Goal: Task Accomplishment & Management: Use online tool/utility

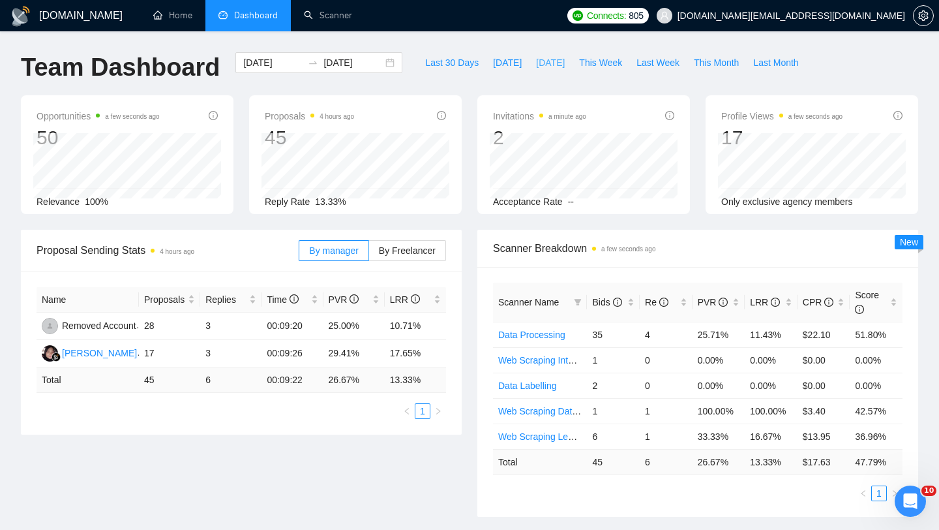
click at [548, 65] on span "[DATE]" at bounding box center [550, 62] width 29 height 14
type input "[DATE]"
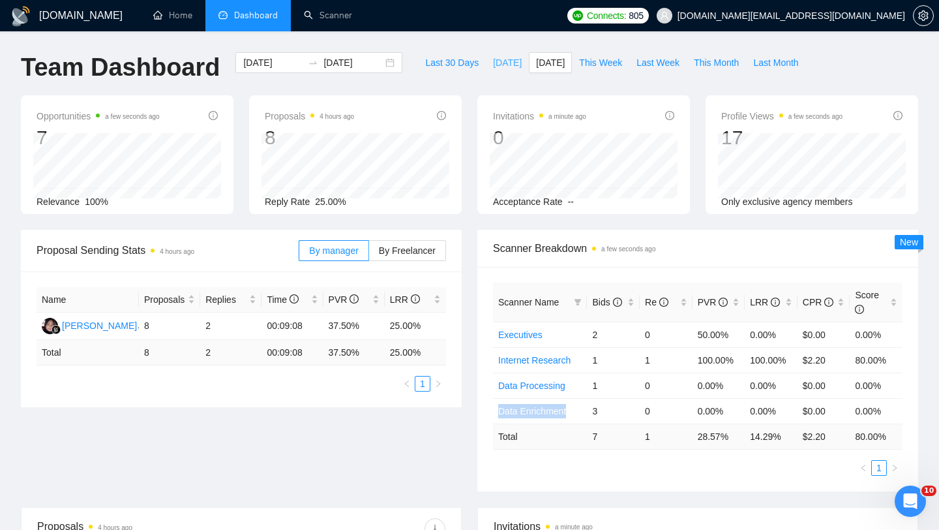
click at [493, 66] on span "[DATE]" at bounding box center [507, 62] width 29 height 14
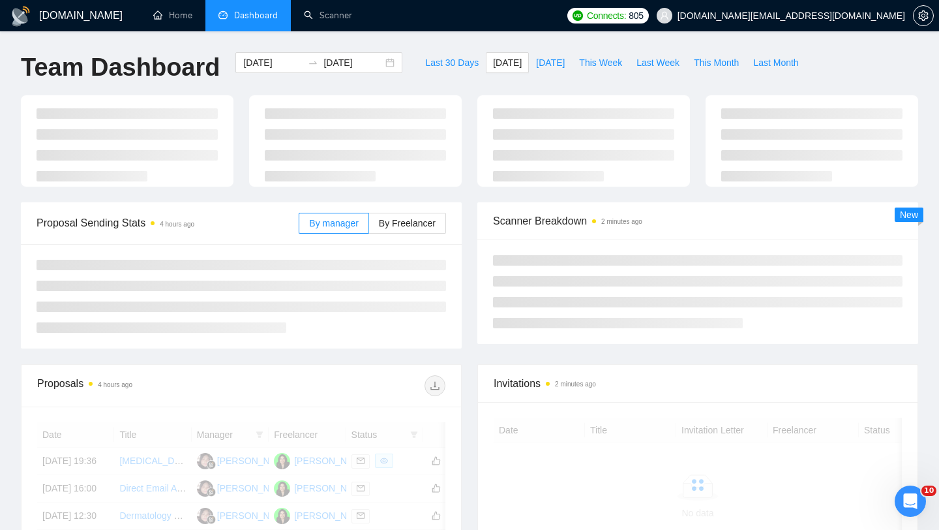
type input "[DATE]"
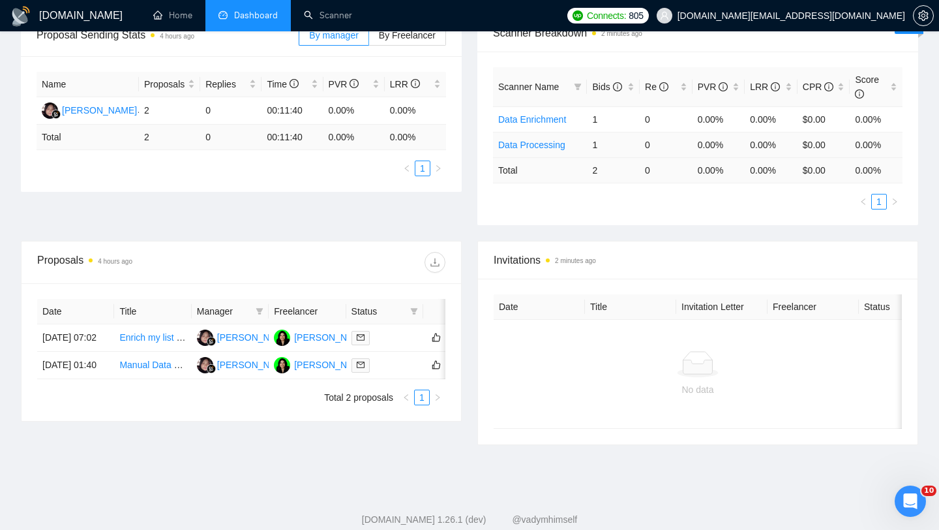
scroll to position [164, 0]
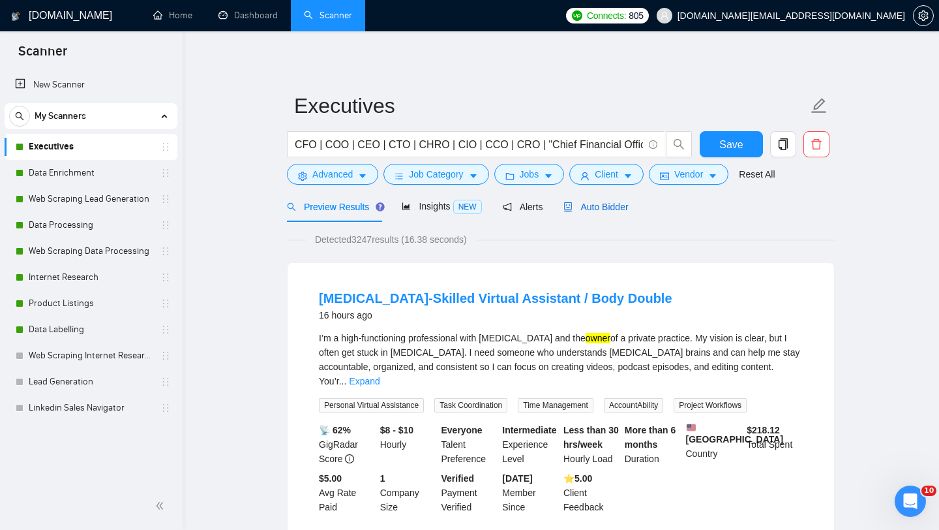
click at [598, 213] on div "Auto Bidder" at bounding box center [596, 207] width 65 height 14
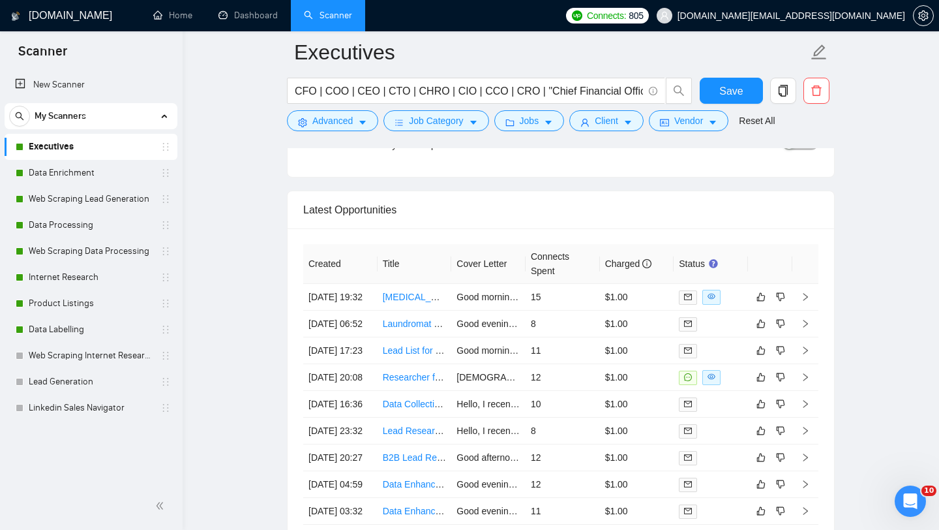
scroll to position [3231, 0]
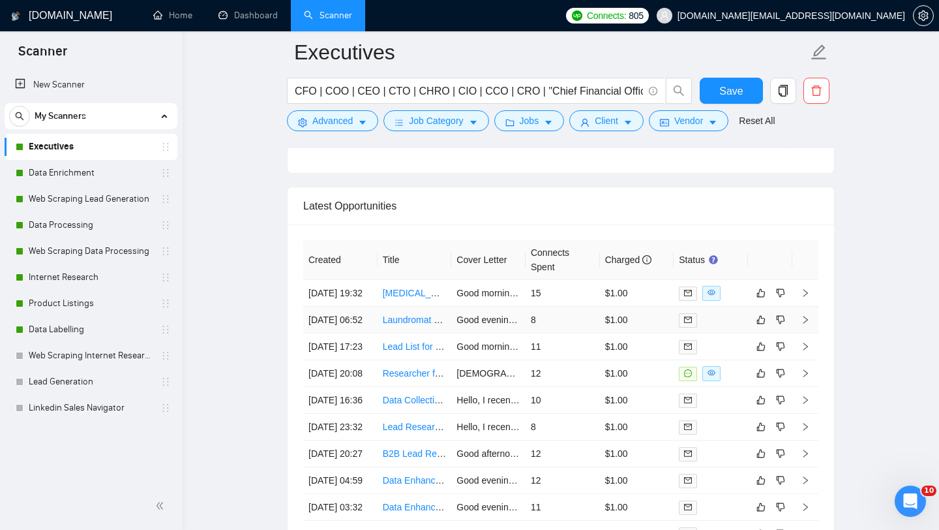
click at [396, 333] on td "Laundromat and Car Wash Owner Outreach Specialist" at bounding box center [415, 320] width 74 height 27
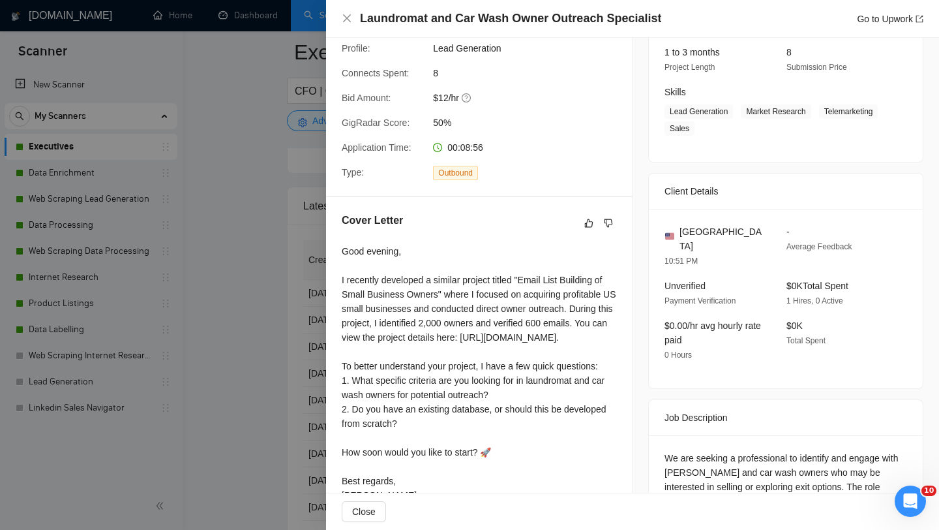
scroll to position [227, 0]
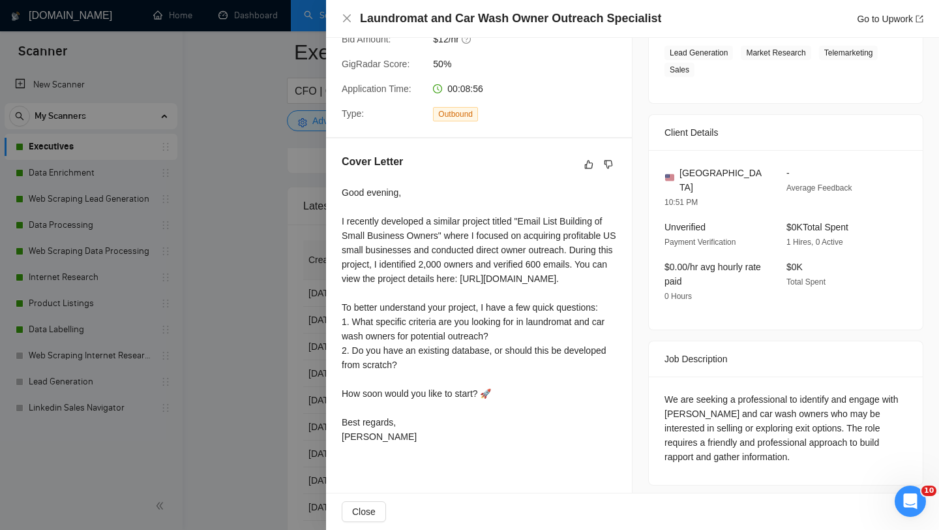
click at [305, 378] on div at bounding box center [469, 265] width 939 height 530
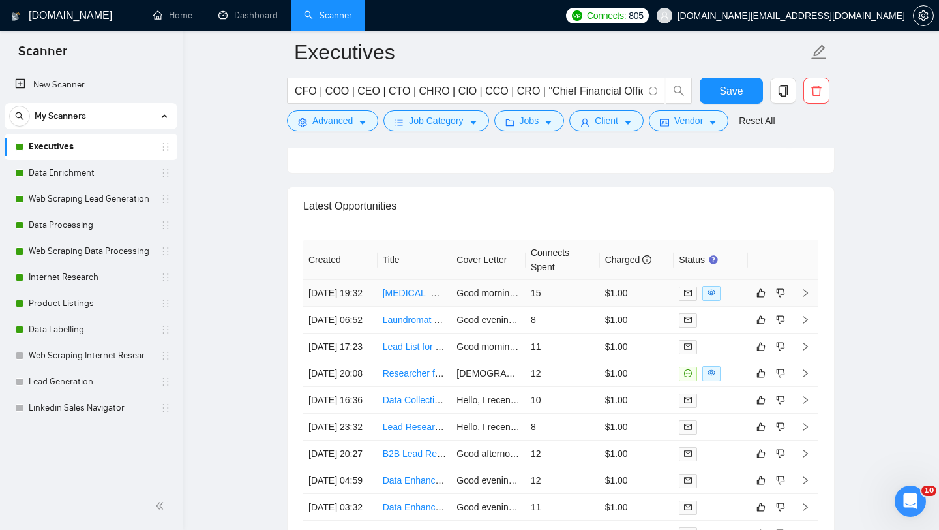
click at [425, 307] on td "[MEDICAL_DATA]-Skilled Virtual Assistant / Body Double" at bounding box center [415, 293] width 74 height 27
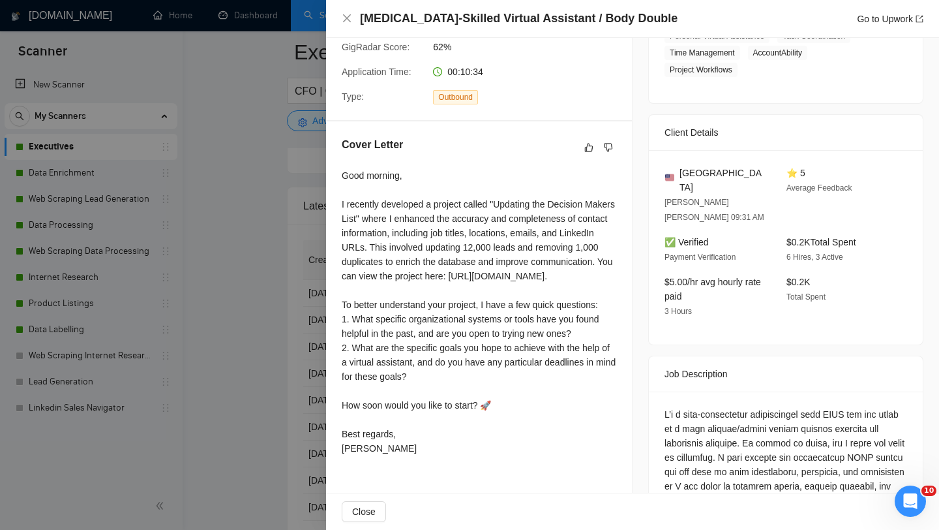
scroll to position [245, 0]
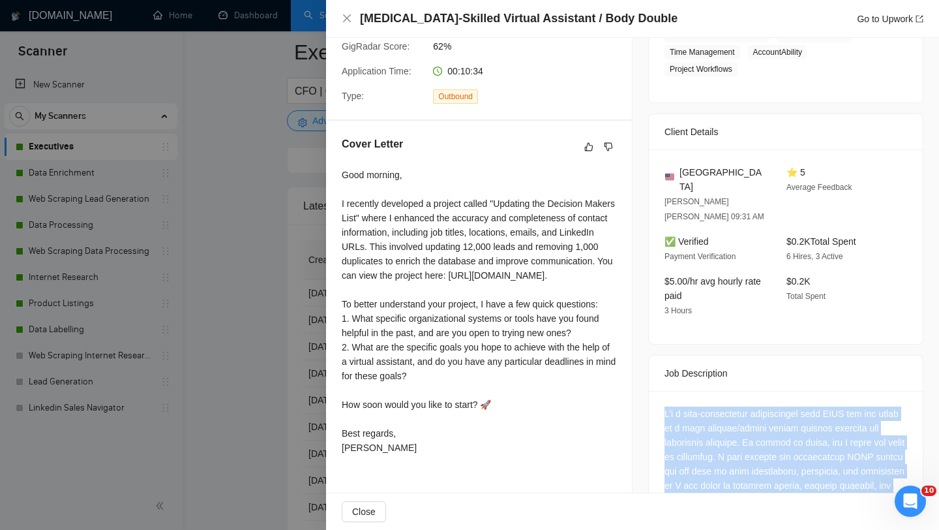
copy div "I’m a high-functioning professional with ADHD and the owner of a solo therapy/m…"
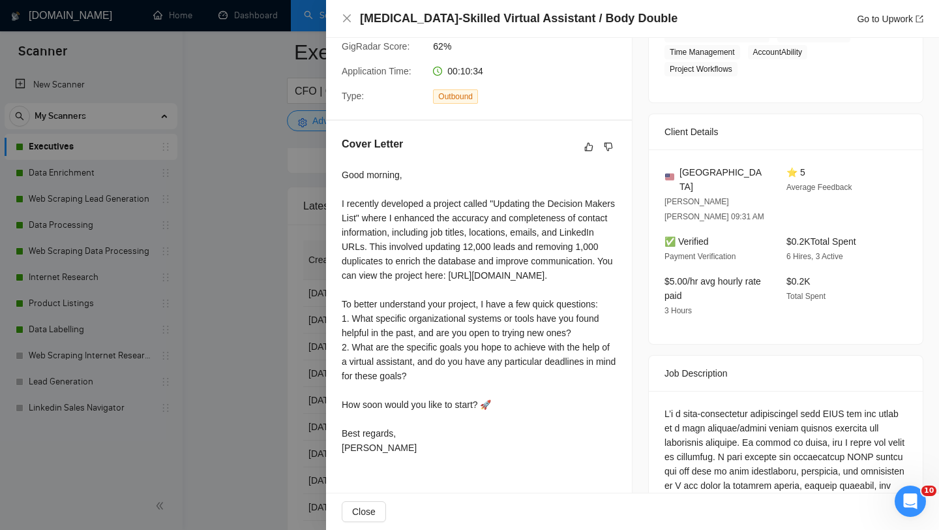
click at [284, 279] on div at bounding box center [469, 265] width 939 height 530
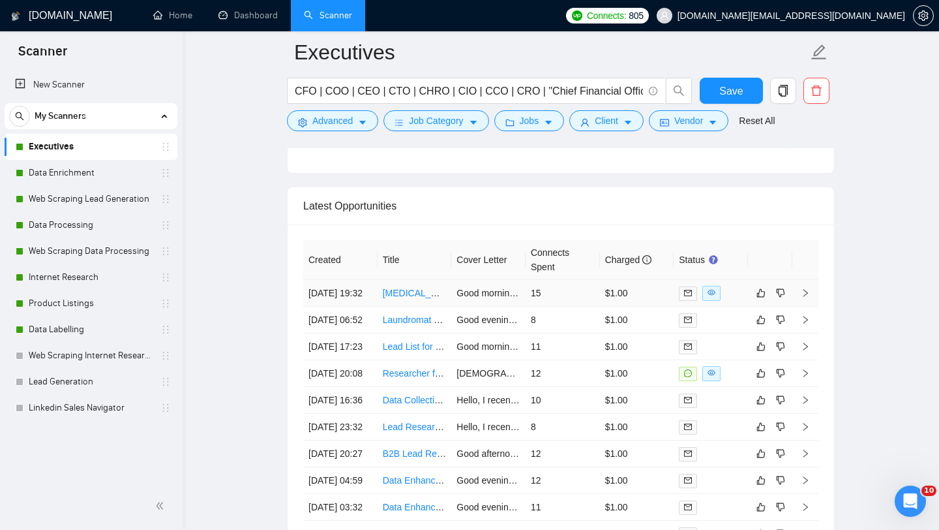
click at [409, 298] on link "[MEDICAL_DATA]-Skilled Virtual Assistant / Body Double" at bounding box center [498, 293] width 231 height 10
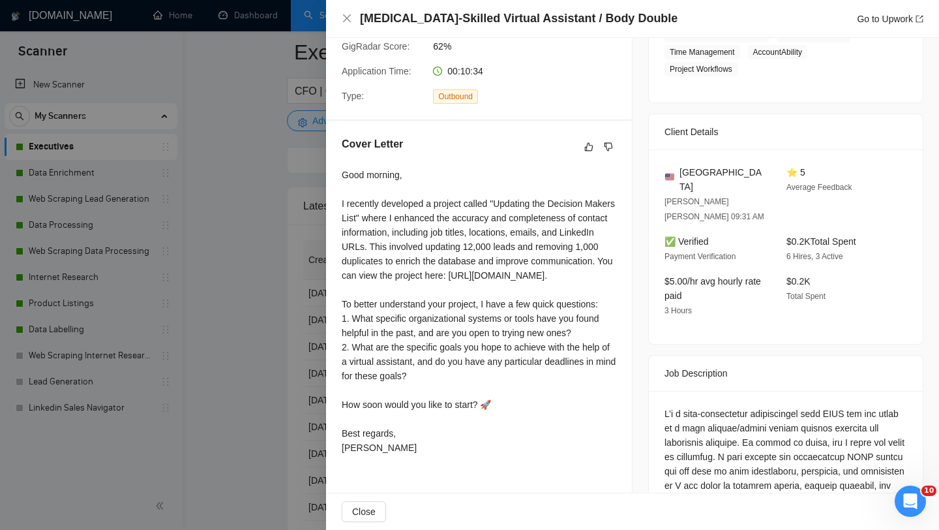
click at [155, 223] on div at bounding box center [469, 265] width 939 height 530
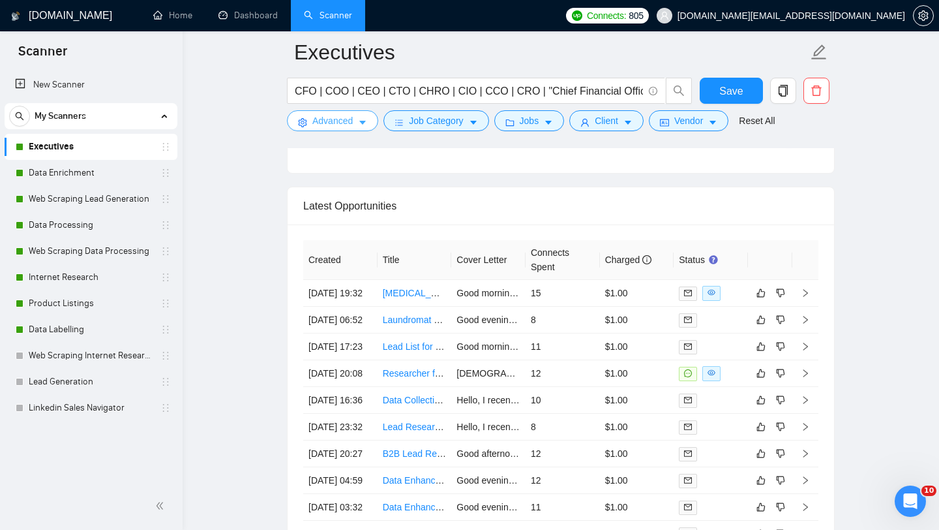
click at [320, 127] on span "Advanced" at bounding box center [332, 121] width 40 height 14
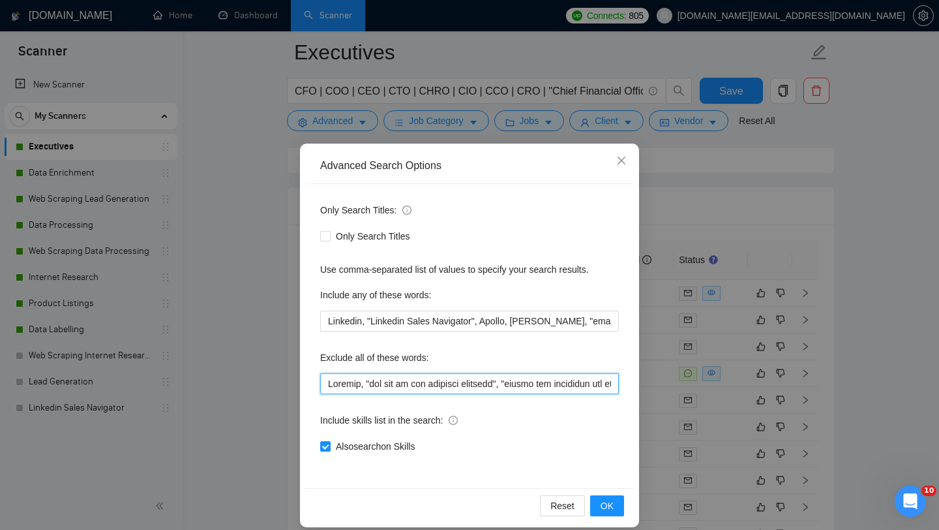
click at [327, 380] on input "text" at bounding box center [469, 383] width 299 height 21
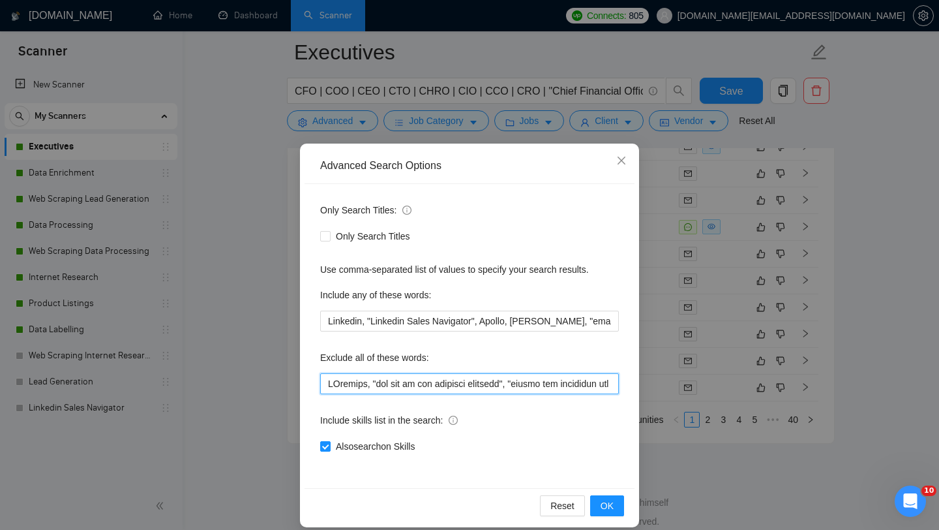
paste input "5 hours/day"
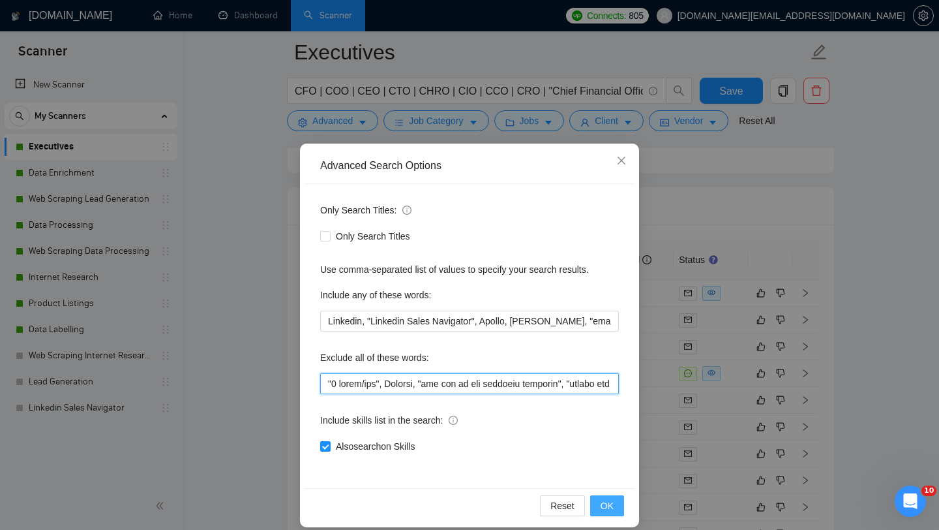
type input ""5 hours/day", Bitcoin, "you act as the licensed provider", "manage the calenda…"
click at [616, 507] on button "OK" at bounding box center [607, 505] width 34 height 21
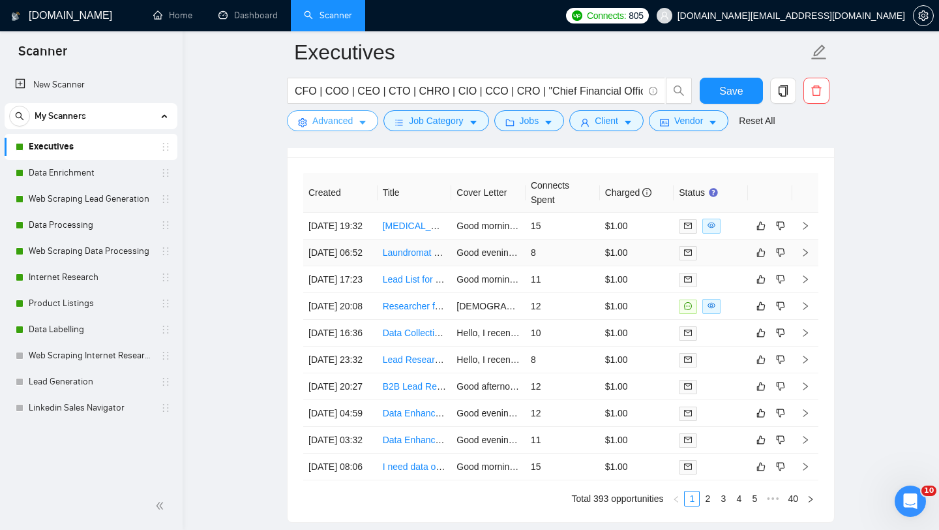
scroll to position [3287, 0]
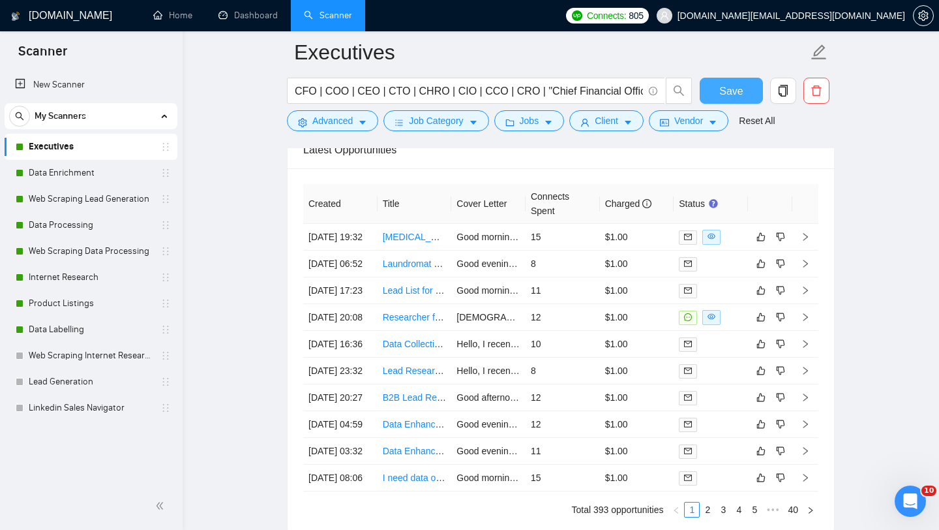
click at [742, 95] on span "Save" at bounding box center [730, 91] width 23 height 16
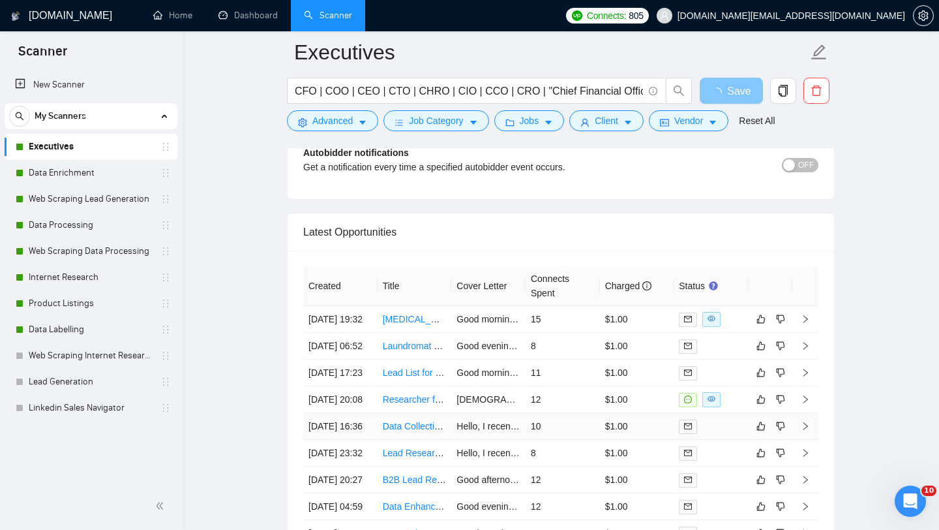
scroll to position [3196, 0]
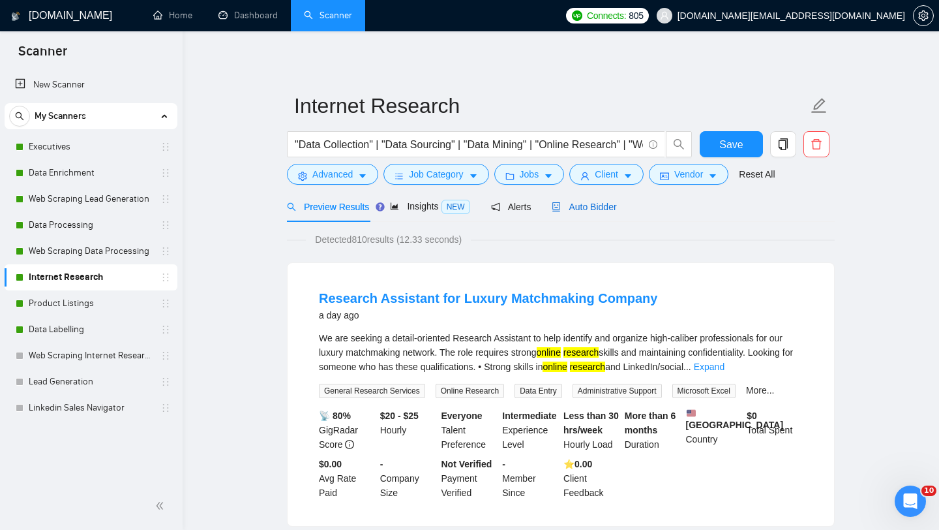
click at [584, 204] on span "Auto Bidder" at bounding box center [584, 207] width 65 height 10
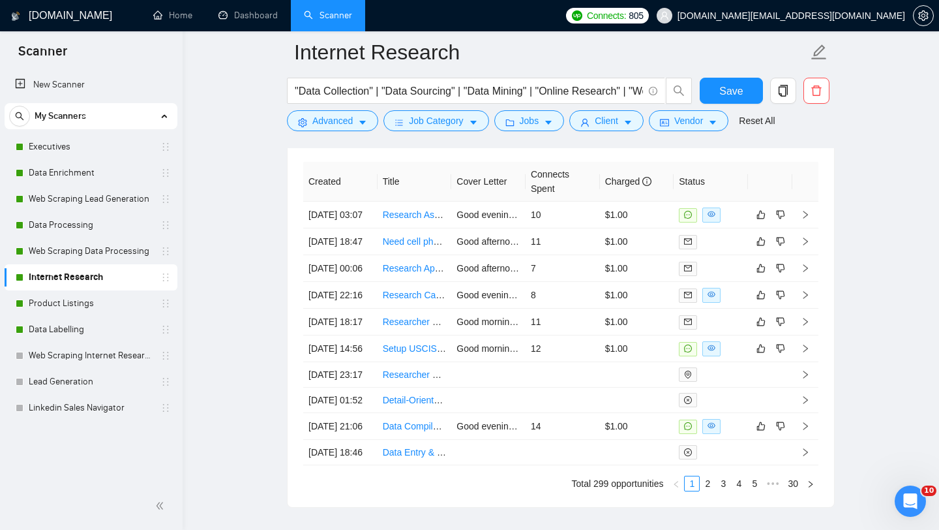
scroll to position [3329, 0]
click at [425, 230] on td "Research Assistant for Luxury Matchmaking Company" at bounding box center [415, 216] width 74 height 27
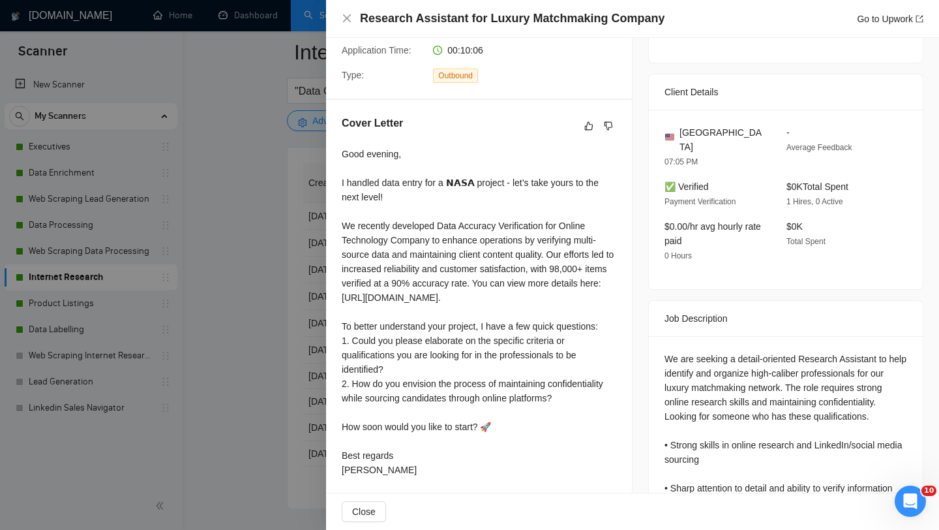
scroll to position [333, 0]
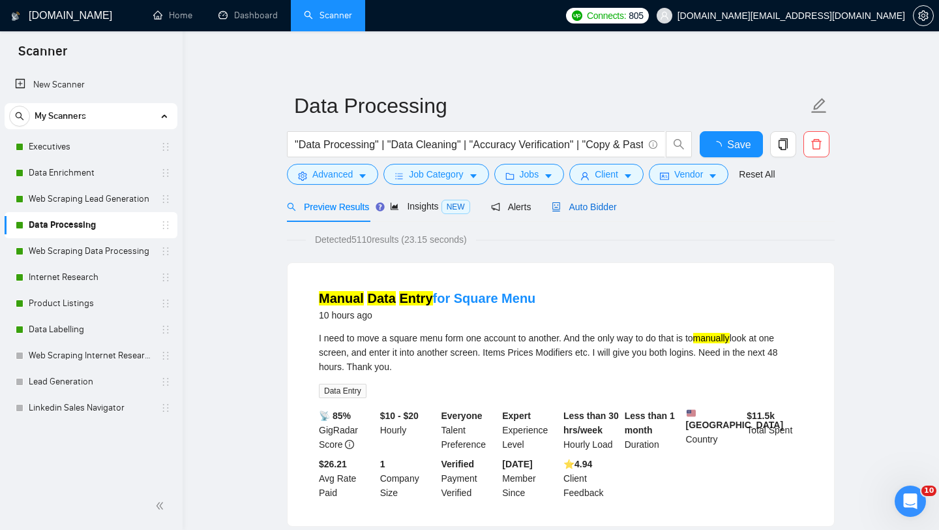
click at [588, 207] on span "Auto Bidder" at bounding box center [584, 207] width 65 height 10
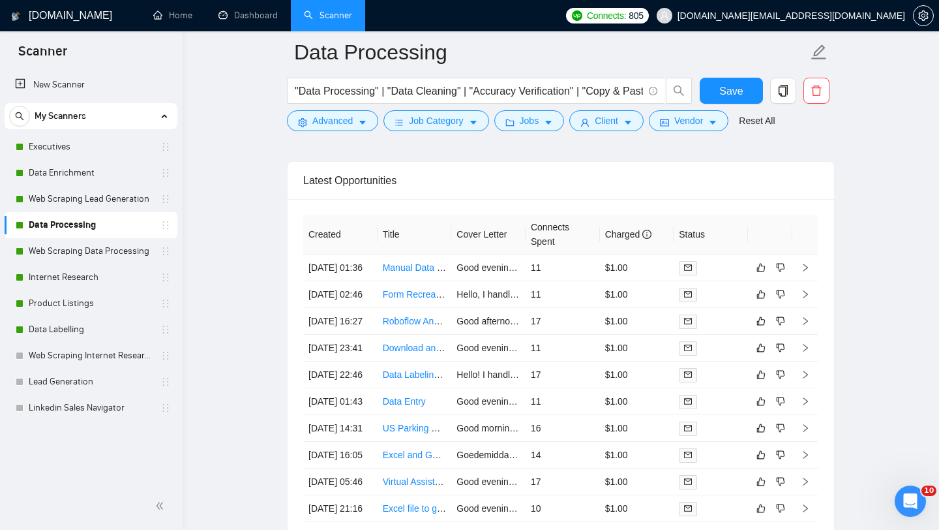
scroll to position [3278, 0]
click at [439, 307] on td "Form Recreation in MS Word or Excel" at bounding box center [415, 293] width 74 height 27
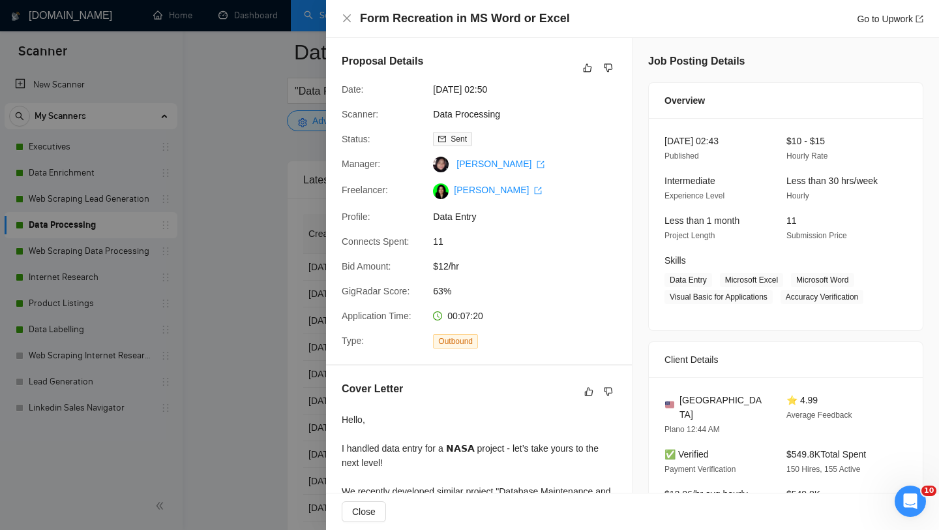
scroll to position [262, 0]
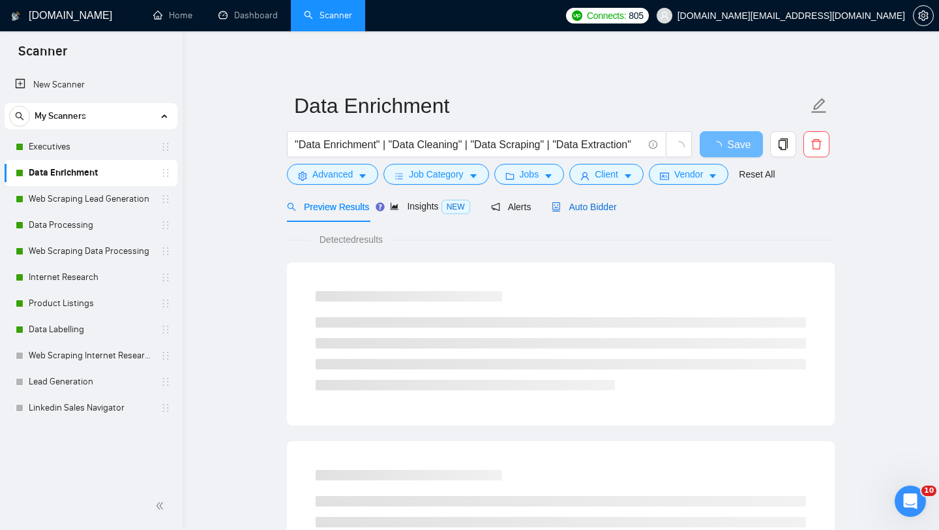
click at [588, 207] on span "Auto Bidder" at bounding box center [584, 207] width 65 height 10
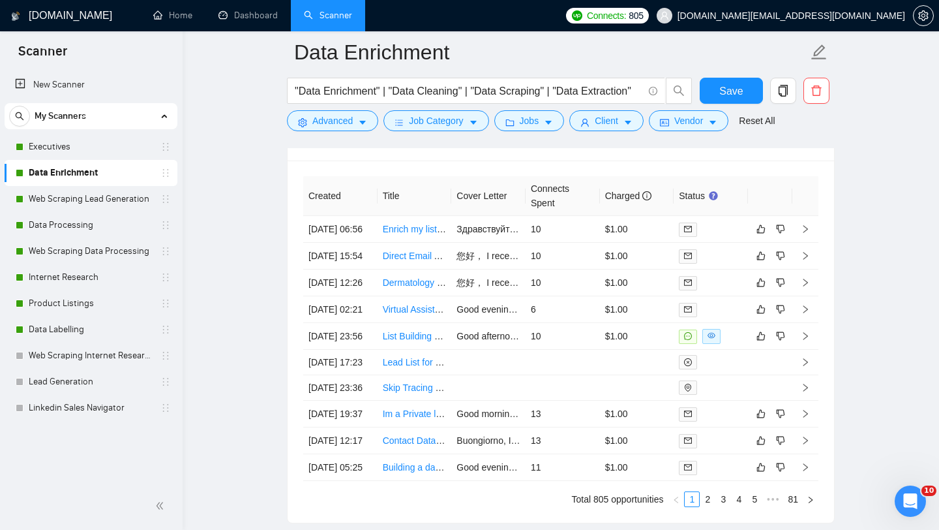
scroll to position [3310, 0]
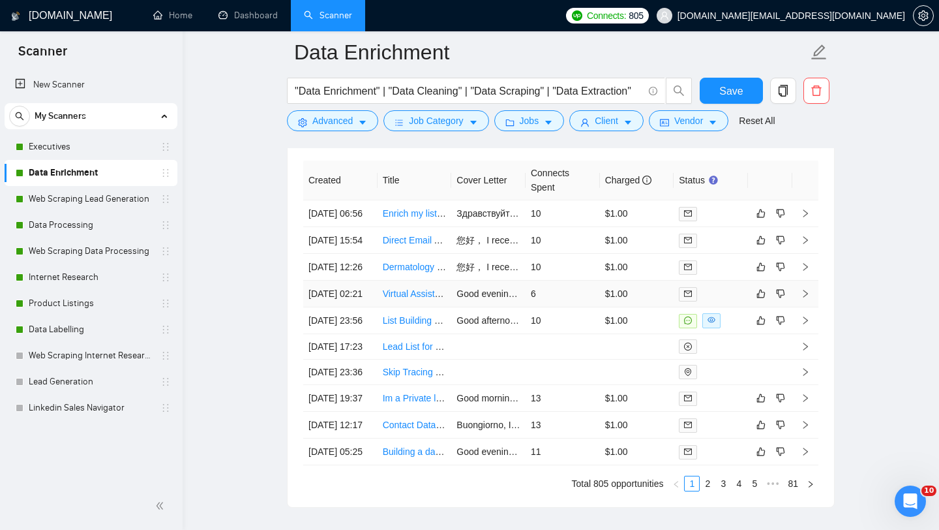
click at [416, 307] on td "Virtual Assistant" at bounding box center [415, 293] width 74 height 27
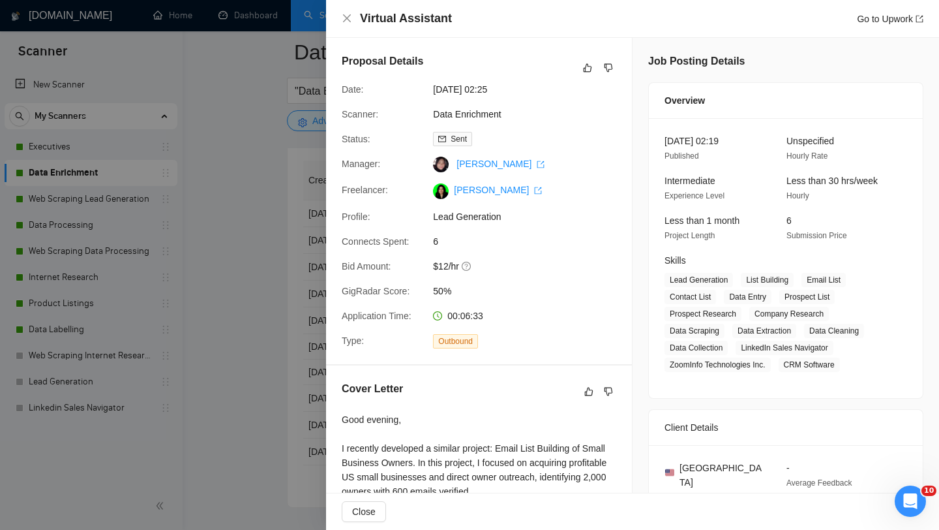
scroll to position [287, 0]
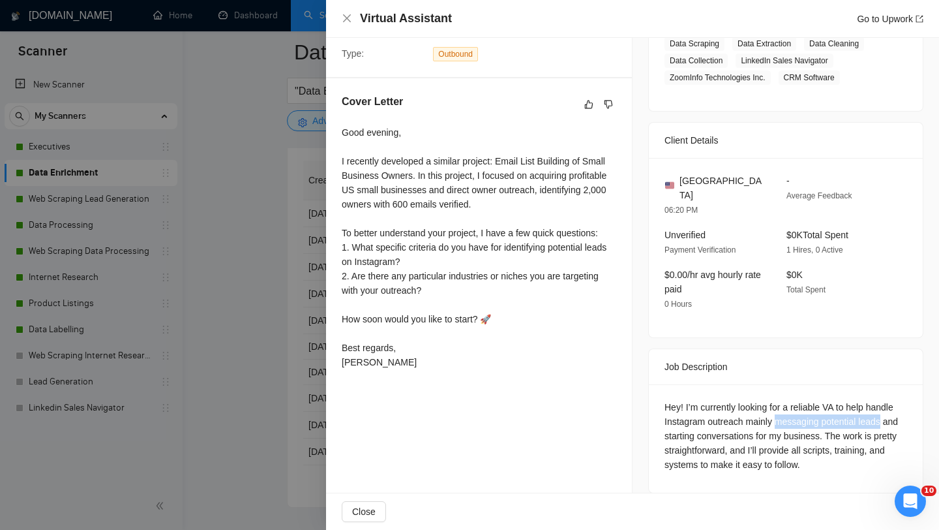
drag, startPoint x: 780, startPoint y: 408, endPoint x: 886, endPoint y: 410, distance: 107.0
click at [886, 410] on div "Hey! I’m currently looking for a reliable VA to help handle Instagram outreach …" at bounding box center [786, 436] width 243 height 72
copy div "messaging potential leads"
drag, startPoint x: 833, startPoint y: 417, endPoint x: 781, endPoint y: 408, distance: 53.0
click at [781, 408] on div "Hey! I’m currently looking for a reliable VA to help handle Instagram outreach …" at bounding box center [786, 436] width 243 height 72
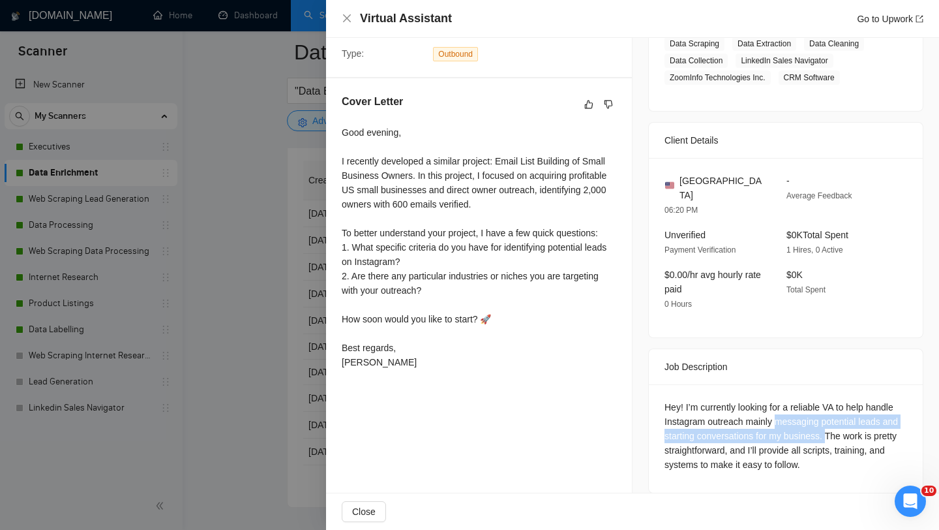
copy div "messaging potential leads and starting conversations for my business."
click at [262, 372] on div at bounding box center [469, 265] width 939 height 530
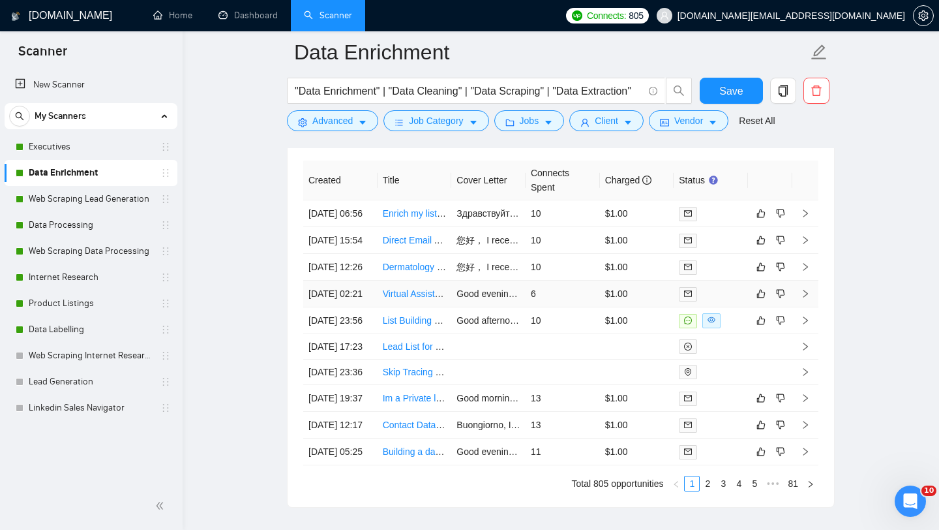
click at [414, 307] on td "Virtual Assistant" at bounding box center [415, 293] width 74 height 27
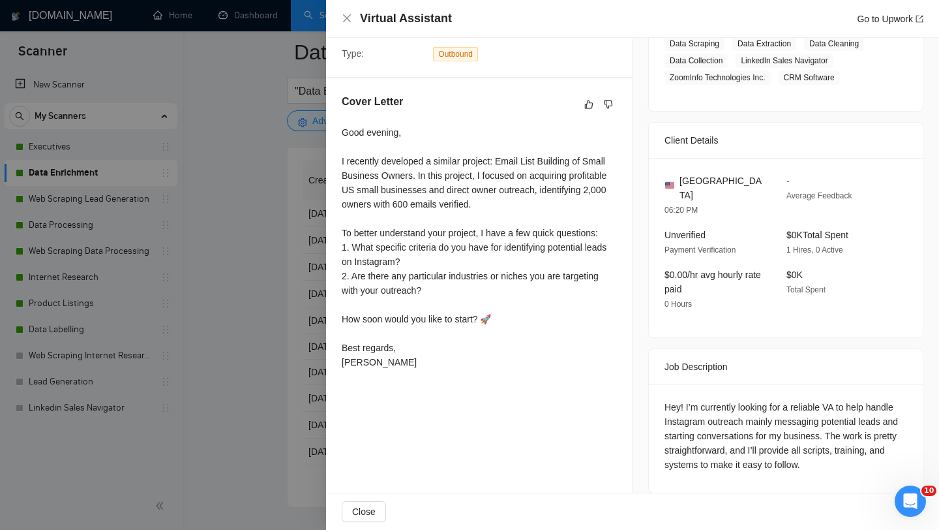
click at [288, 361] on div at bounding box center [469, 265] width 939 height 530
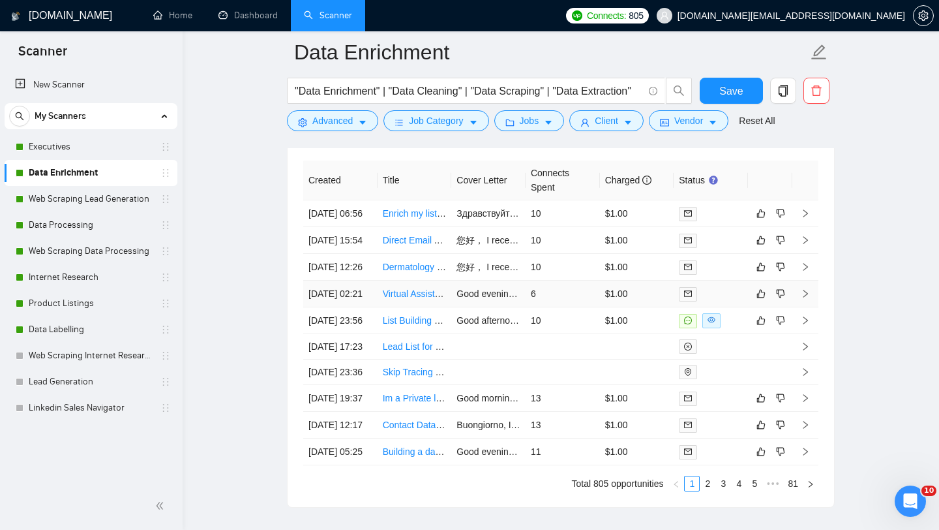
click at [404, 299] on link "Virtual Assistant" at bounding box center [415, 293] width 65 height 10
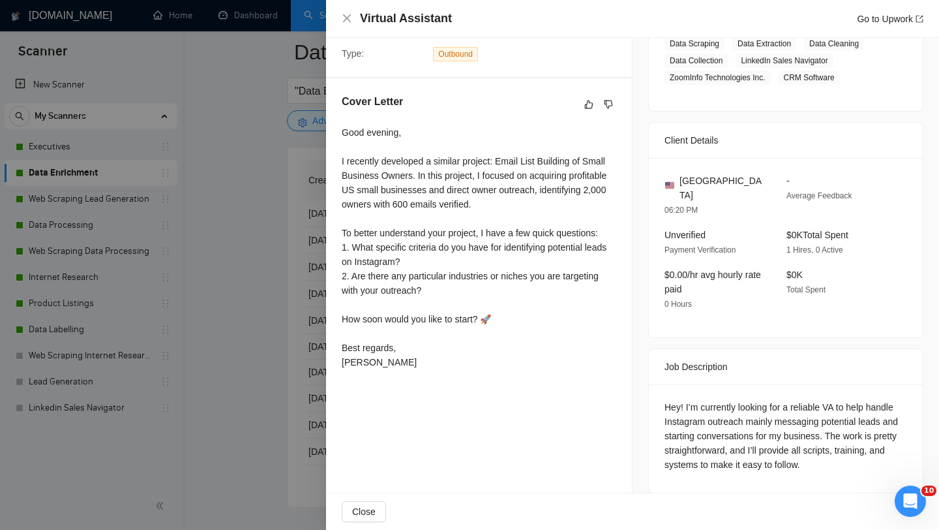
click at [307, 281] on div at bounding box center [469, 265] width 939 height 530
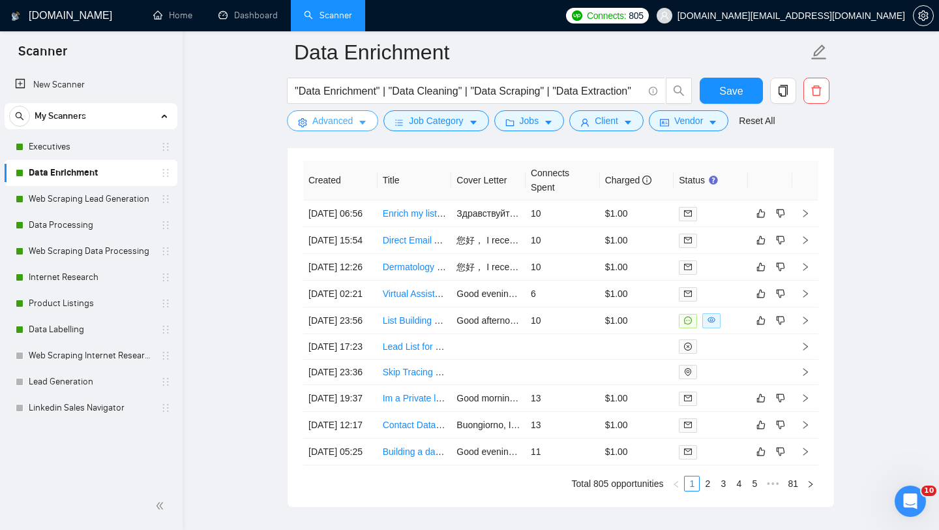
click at [327, 122] on span "Advanced" at bounding box center [332, 121] width 40 height 14
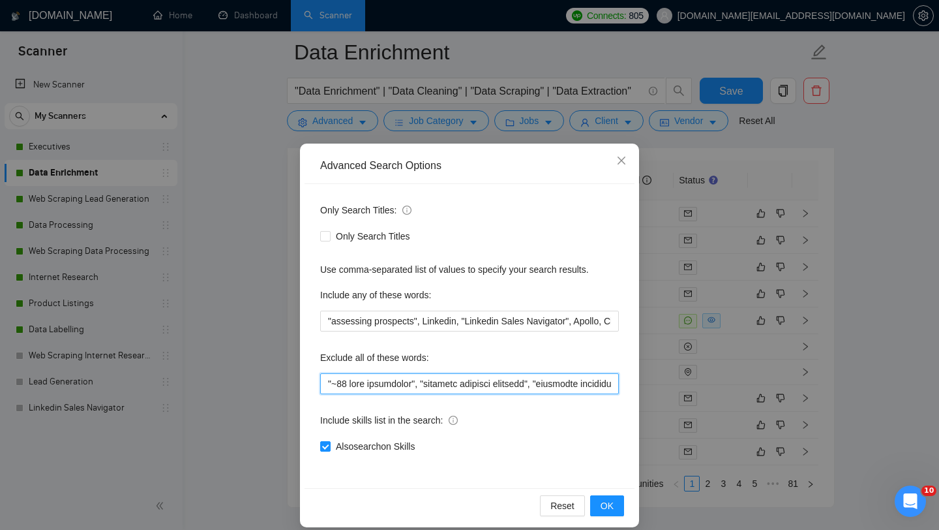
click at [325, 384] on input "text" at bounding box center [469, 383] width 299 height 21
paste input "messaging potential leads and starting conversations for my business."
click at [601, 380] on input "text" at bounding box center [469, 383] width 299 height 21
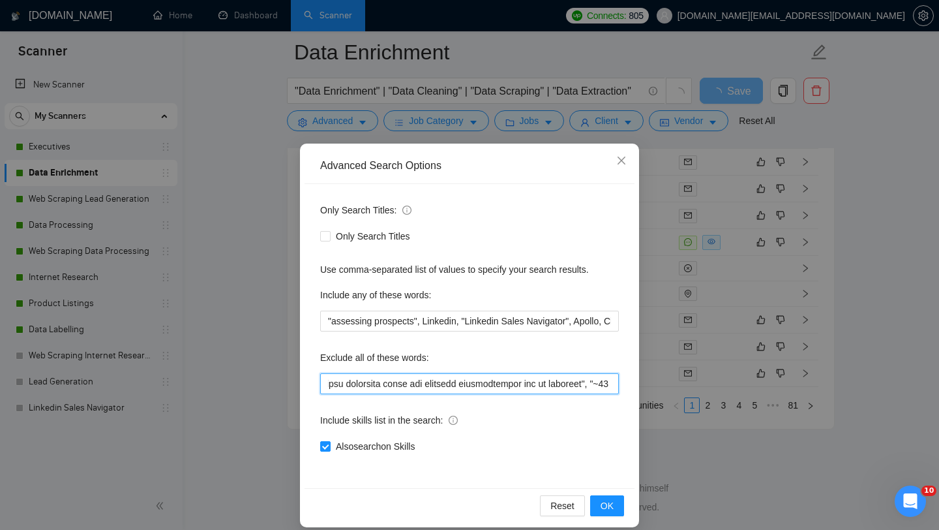
click at [433, 382] on input "text" at bounding box center [469, 383] width 299 height 21
click at [436, 382] on input "text" at bounding box center [469, 383] width 299 height 21
type input ""messaging potential leads", "starting conversations for my business", "~24 hou…"
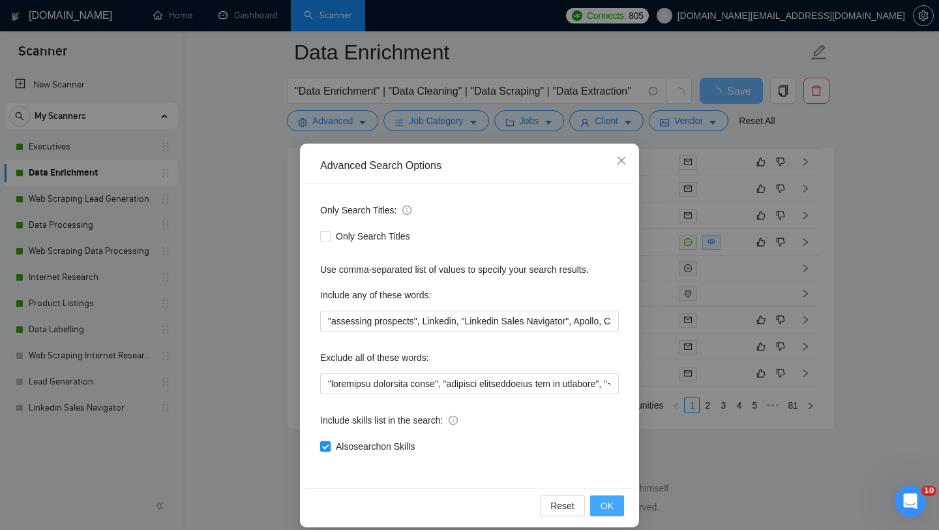
click at [616, 503] on button "OK" at bounding box center [607, 505] width 34 height 21
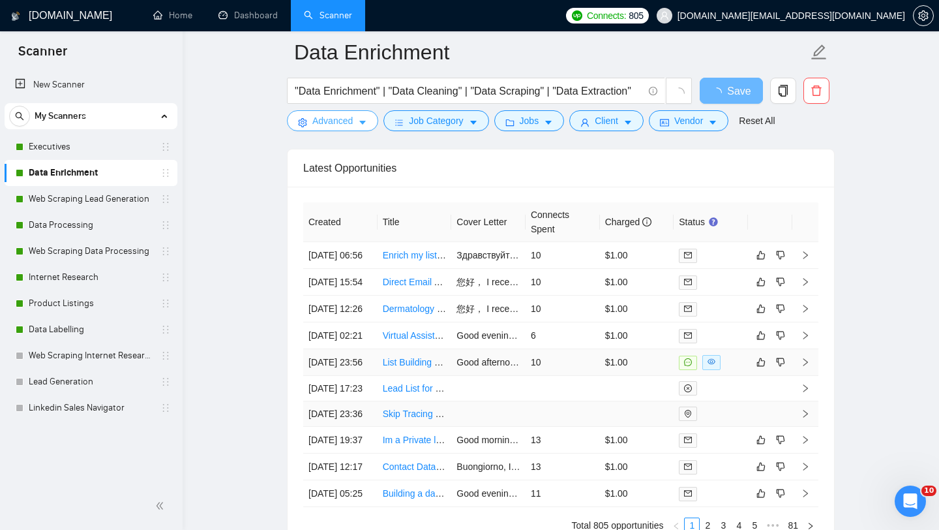
scroll to position [3114, 0]
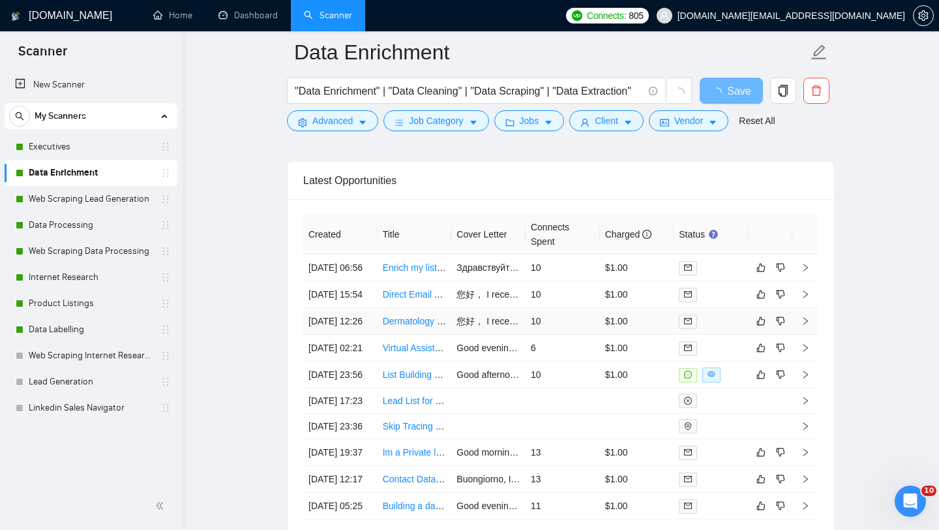
click at [423, 335] on td "Dermatology and Urology Clinic Direct Doctor Email Addresses ([GEOGRAPHIC_DATA]…" at bounding box center [415, 321] width 74 height 27
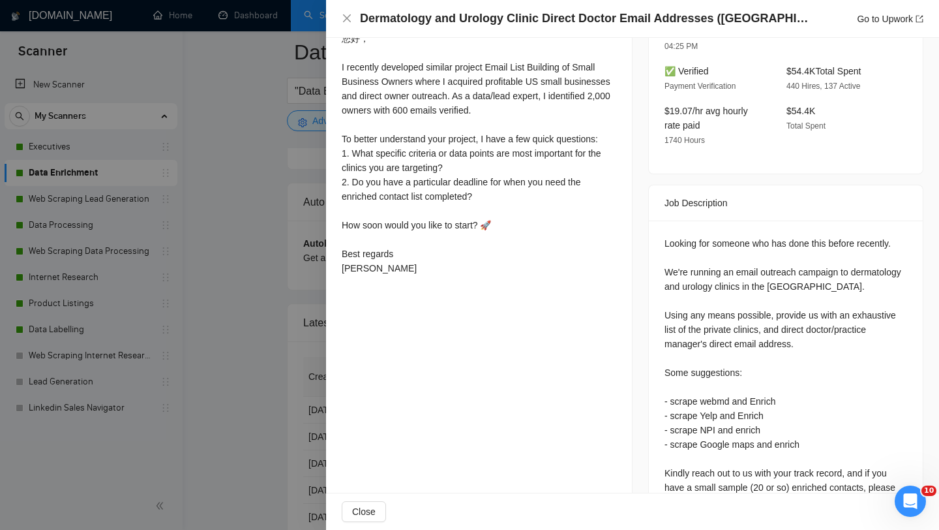
scroll to position [446, 0]
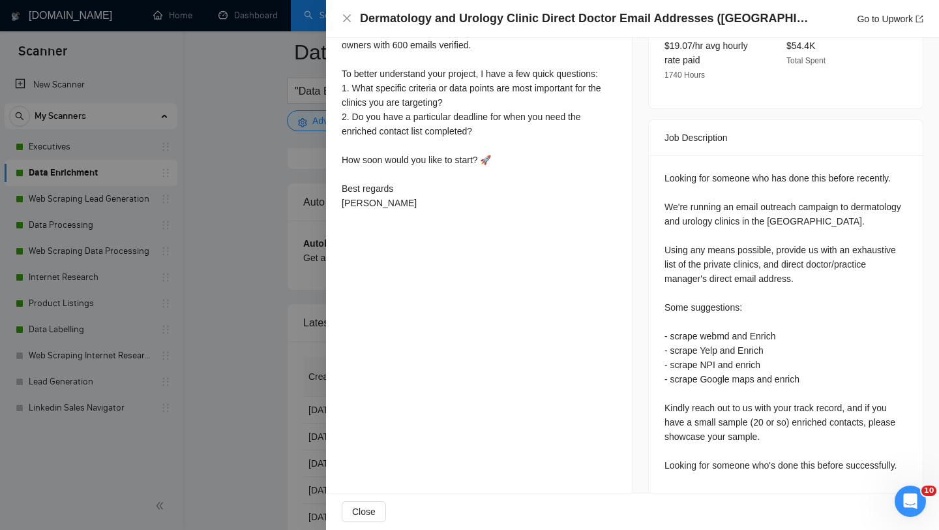
click at [183, 368] on div at bounding box center [469, 265] width 939 height 530
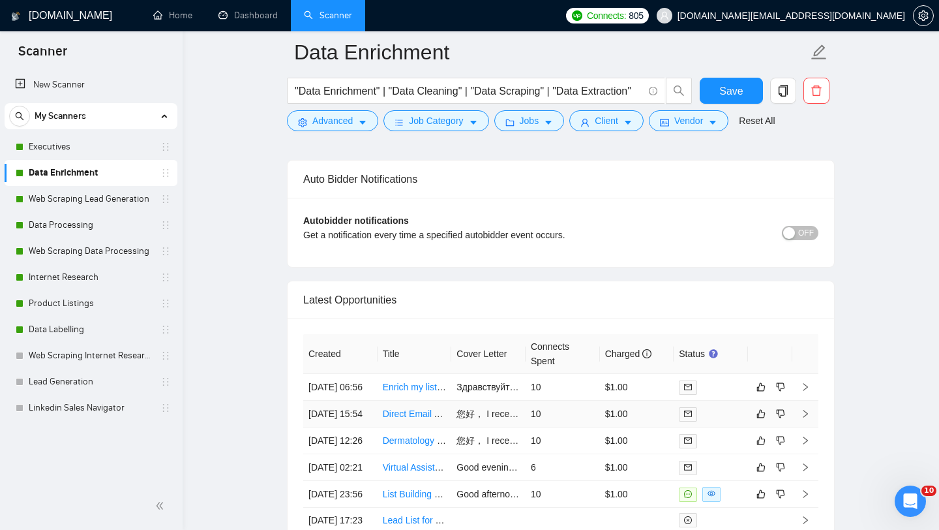
scroll to position [3168, 0]
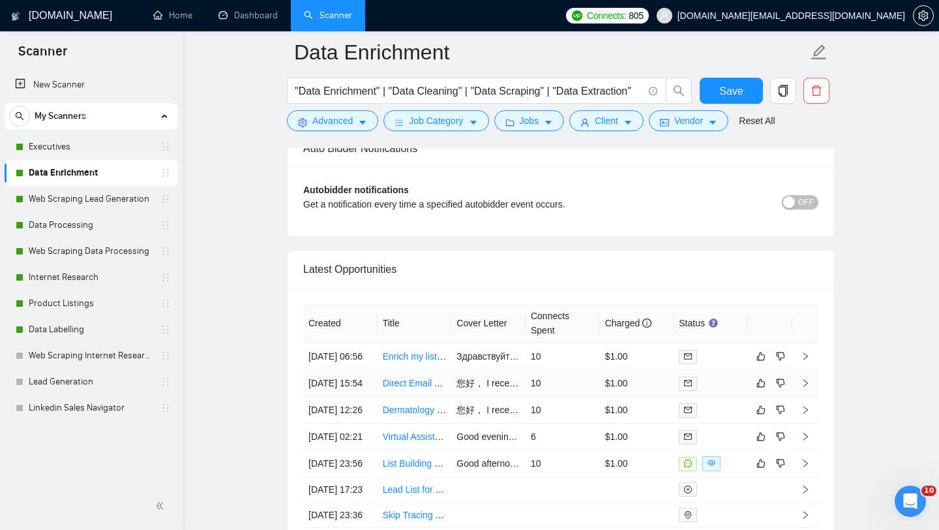
click at [417, 397] on td "Direct Email Addresses of Singapore Specialist Doctors" at bounding box center [415, 383] width 74 height 27
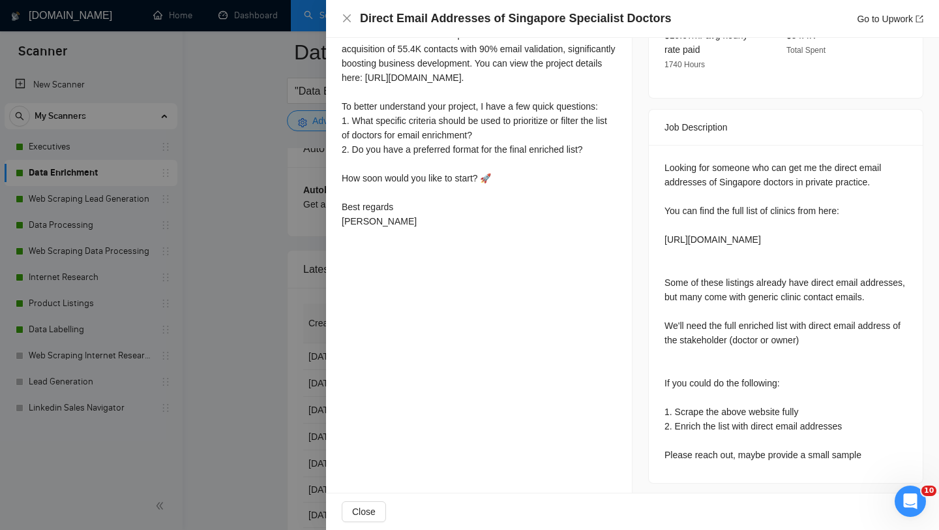
scroll to position [461, 0]
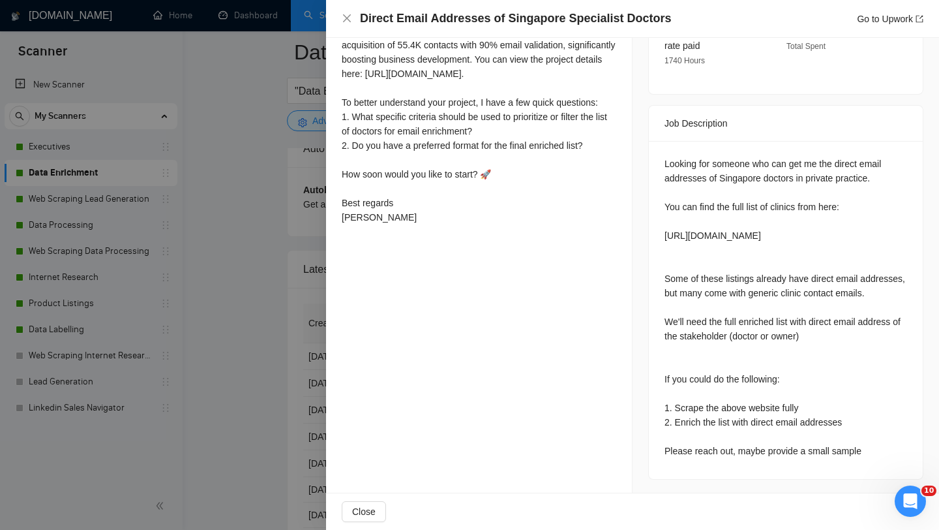
click at [202, 193] on div at bounding box center [469, 265] width 939 height 530
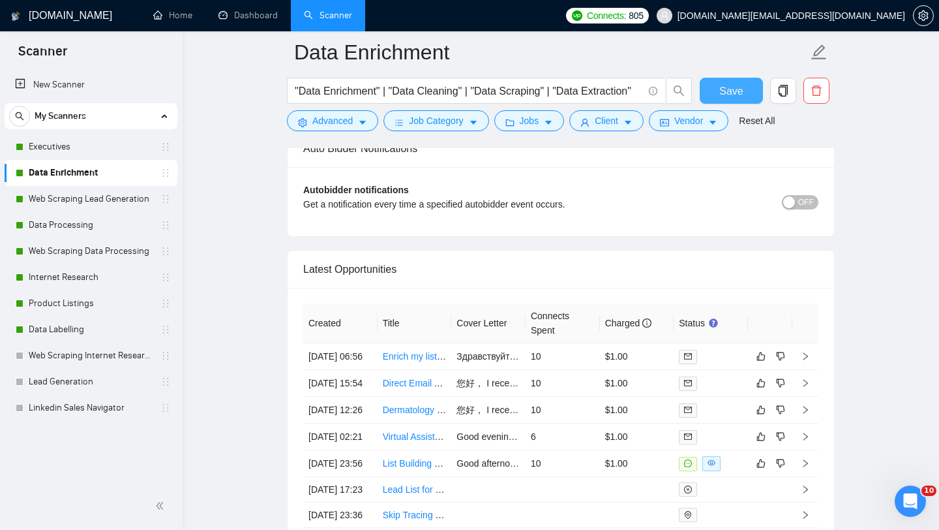
click at [727, 95] on span "Save" at bounding box center [730, 91] width 23 height 16
